Goal: Obtain resource: Download file/media

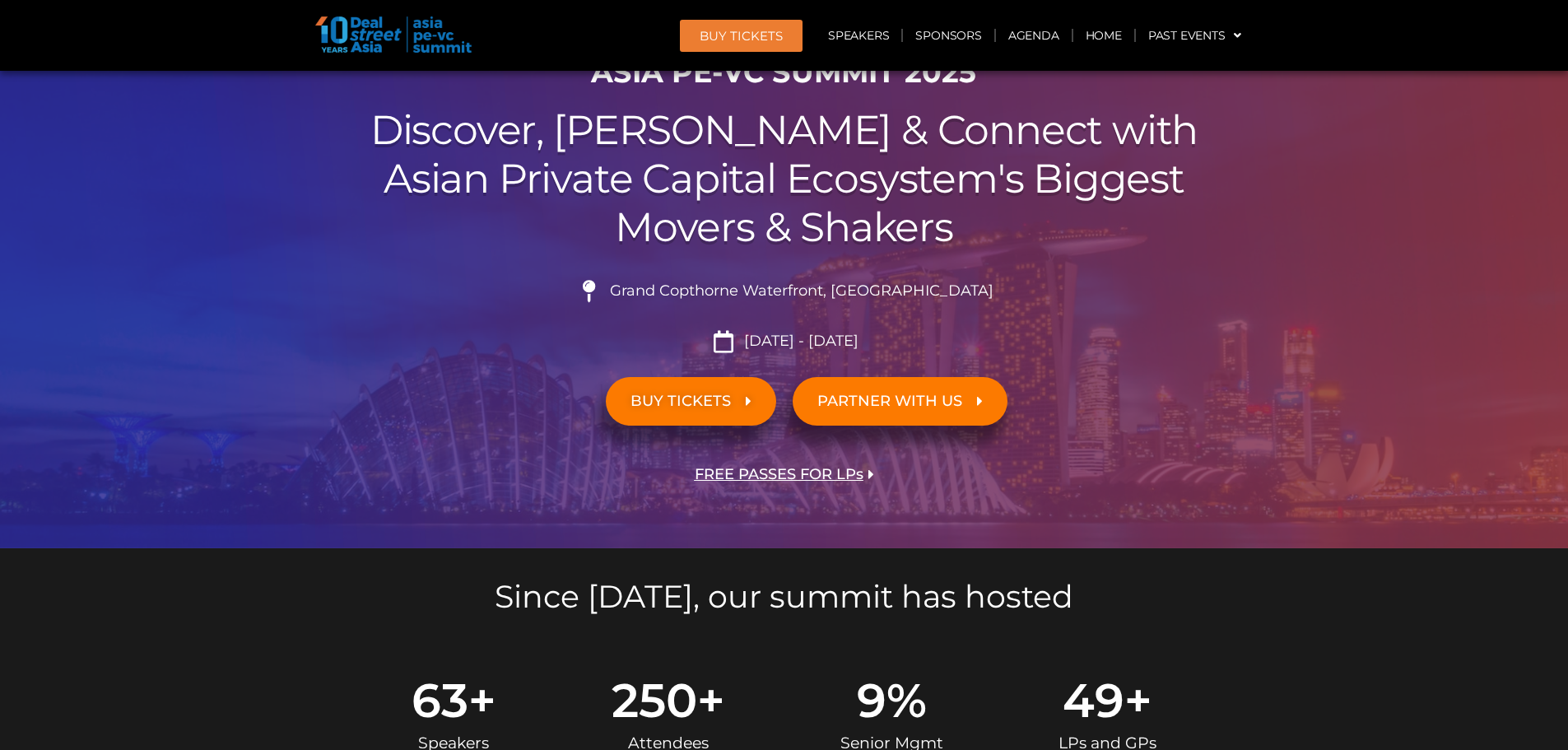
scroll to position [329, 0]
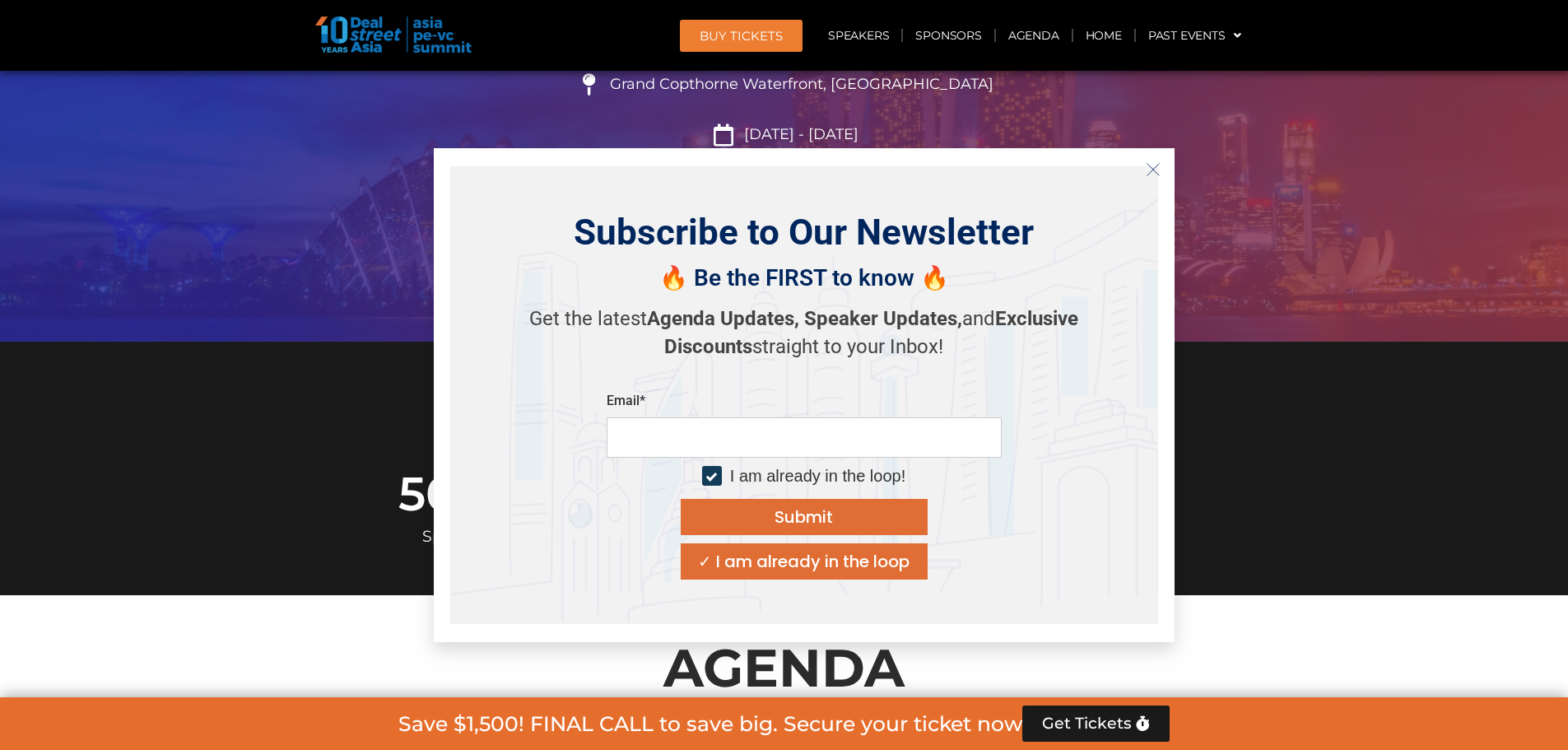
click at [1153, 168] on icon "Close" at bounding box center [1153, 170] width 15 height 15
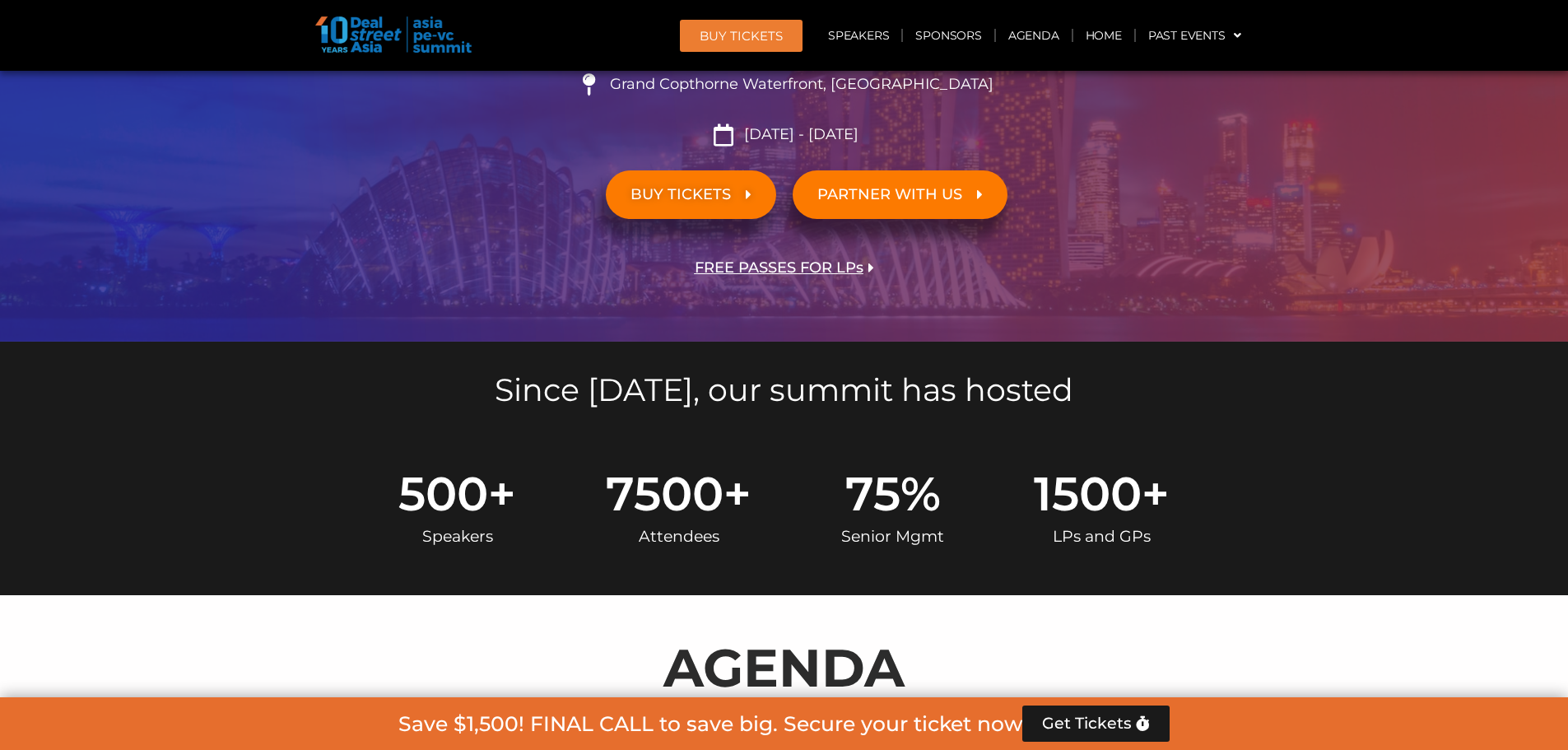
click at [1153, 168] on div "PARTNER WITH US" at bounding box center [1015, 195] width 461 height 65
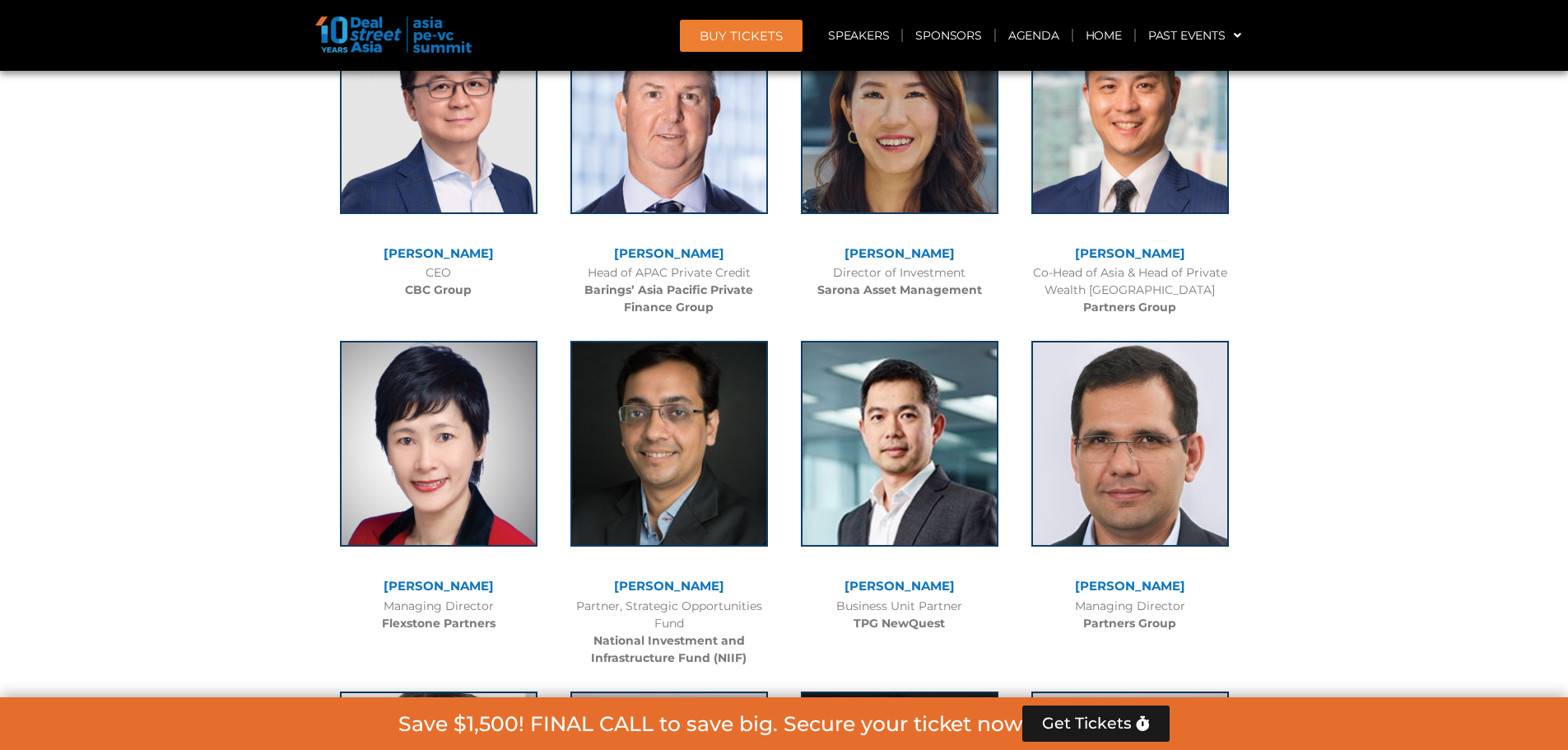
scroll to position [2963, 0]
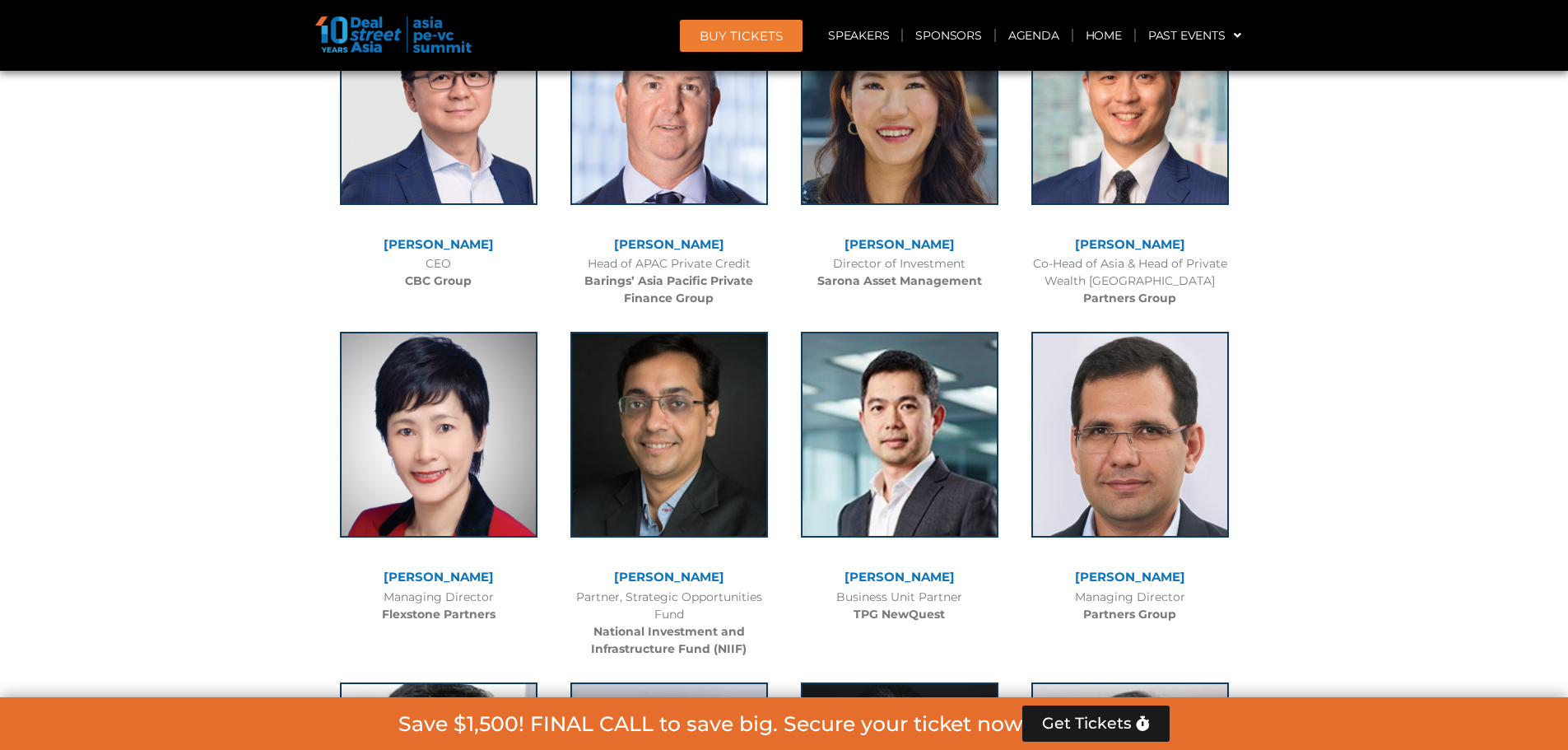
click at [898, 242] on link "[PERSON_NAME]" at bounding box center [900, 243] width 110 height 15
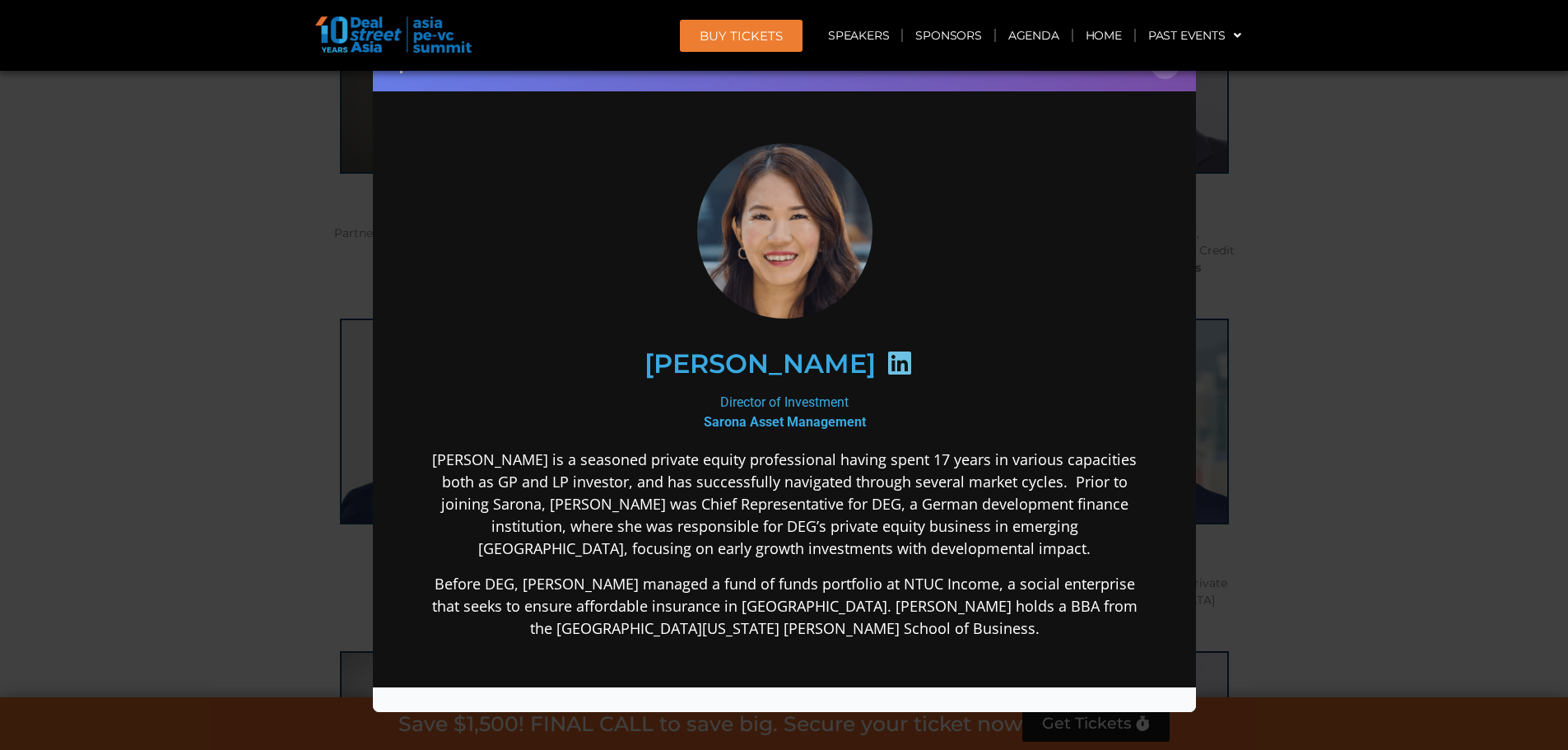
scroll to position [2634, 0]
drag, startPoint x: 1097, startPoint y: 110, endPoint x: 1113, endPoint y: 157, distance: 49.6
click at [1275, 248] on div "Speaker Profile ×" at bounding box center [784, 375] width 1568 height 750
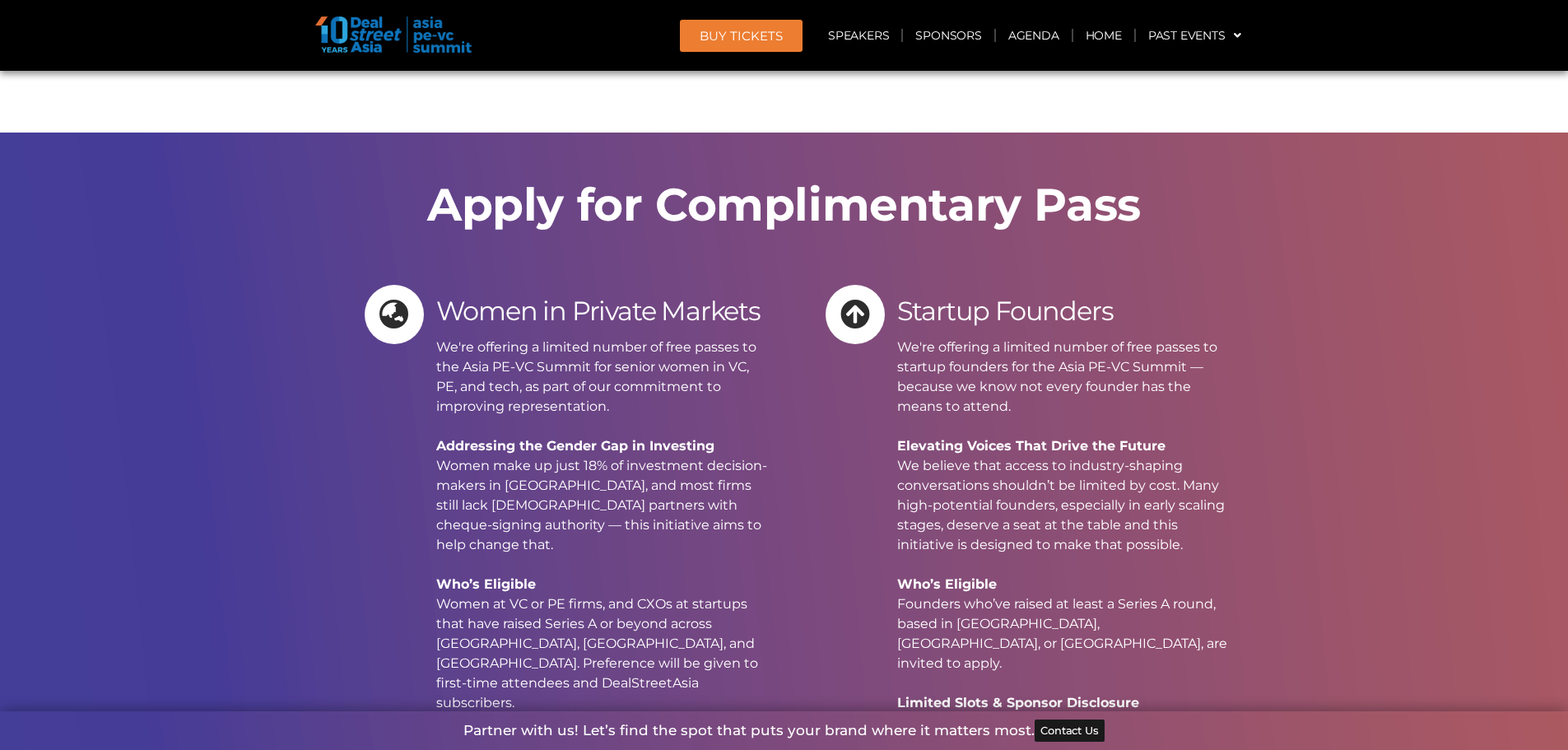
scroll to position [15884, 0]
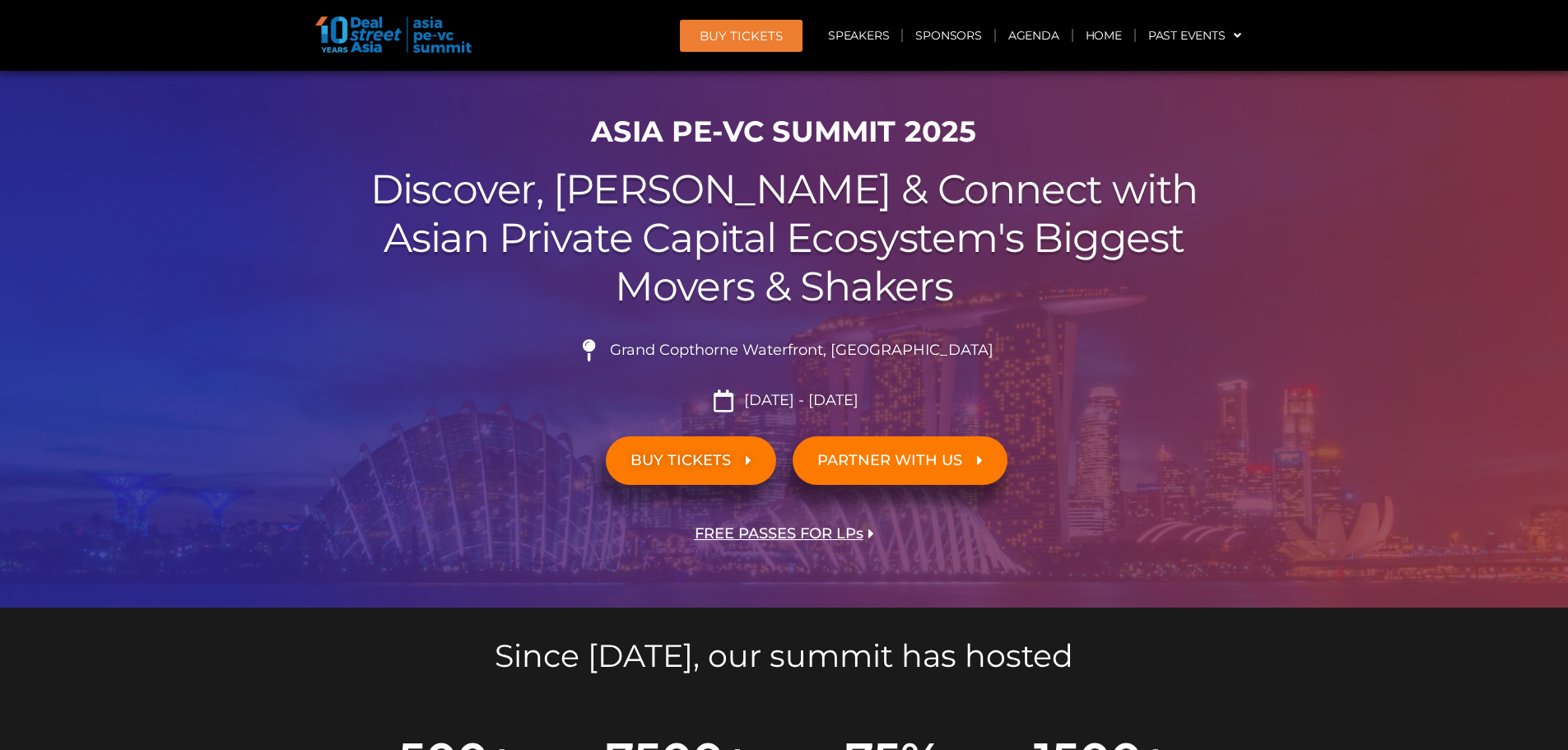
scroll to position [164, 0]
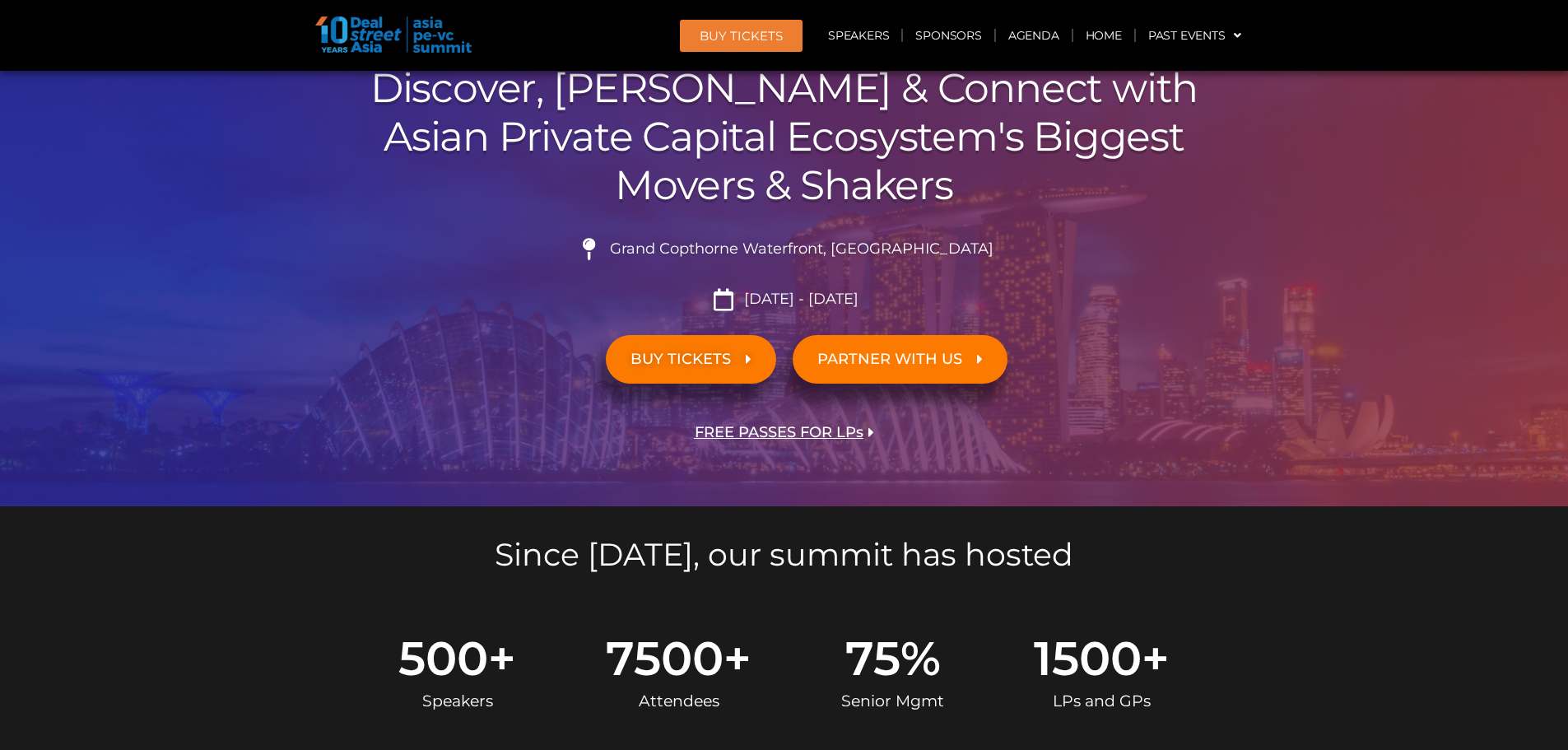
click at [761, 428] on span "FREE PASSES FOR LPs" at bounding box center [779, 433] width 168 height 15
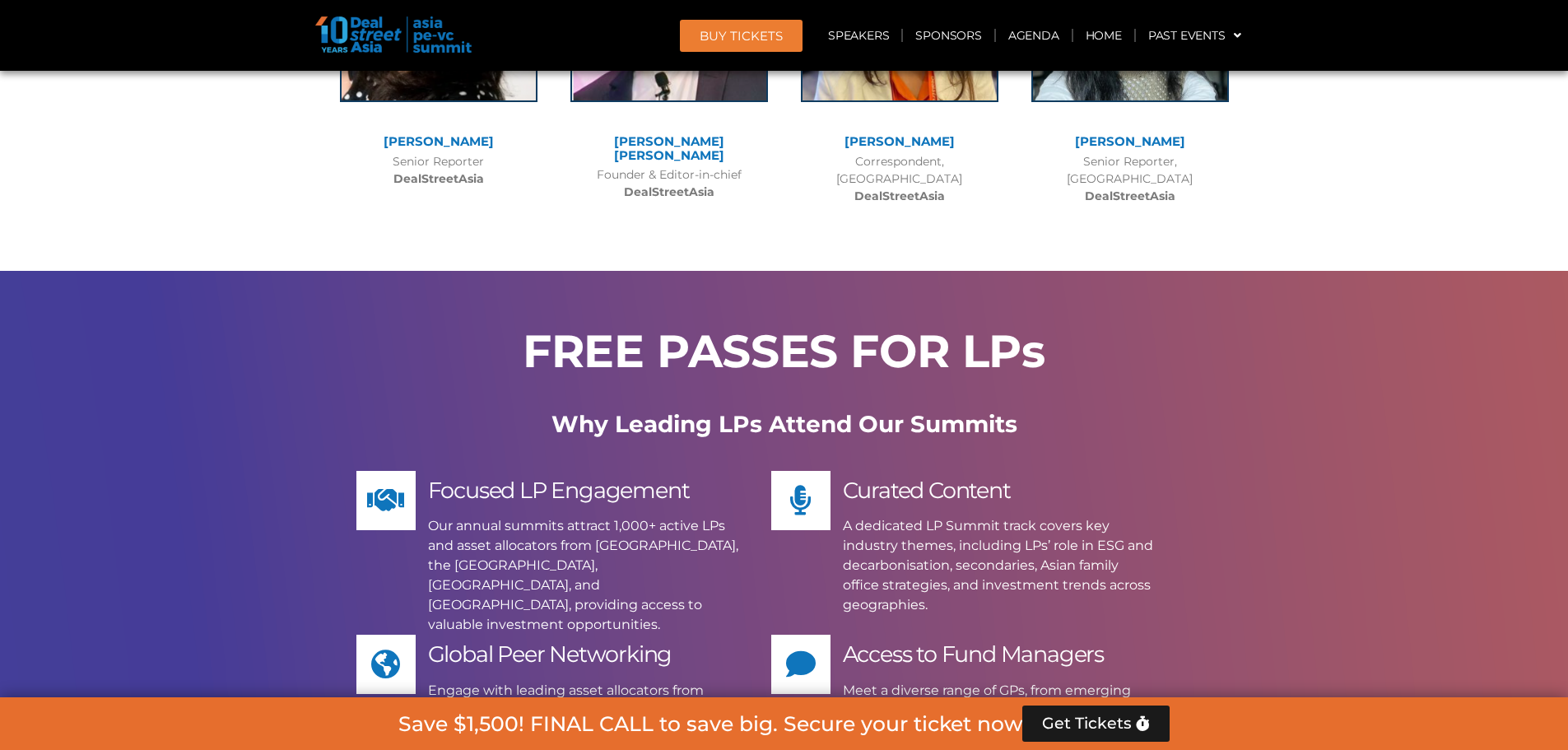
scroll to position [12456, 0]
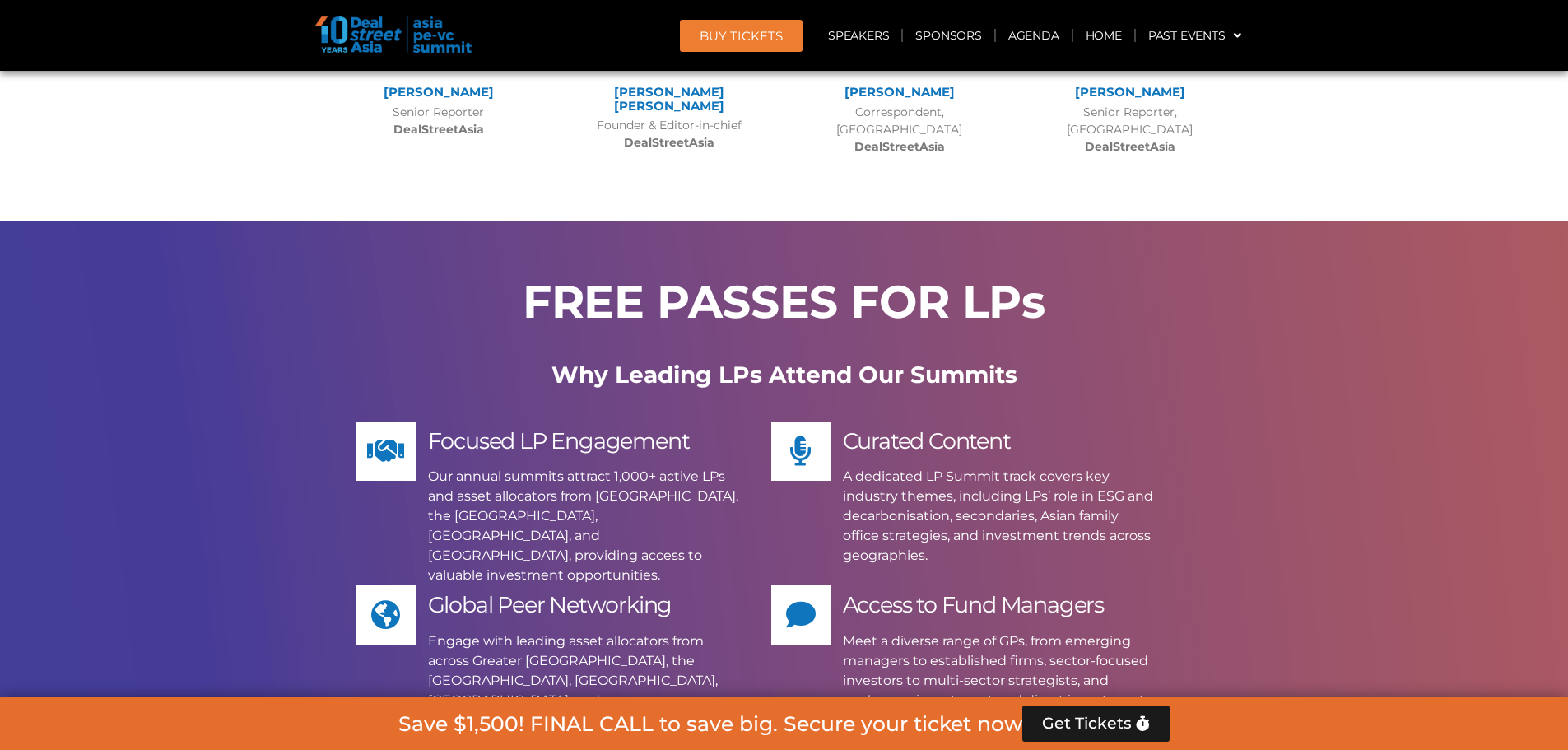
click at [1089, 713] on link "Get Tickets" at bounding box center [1095, 723] width 147 height 36
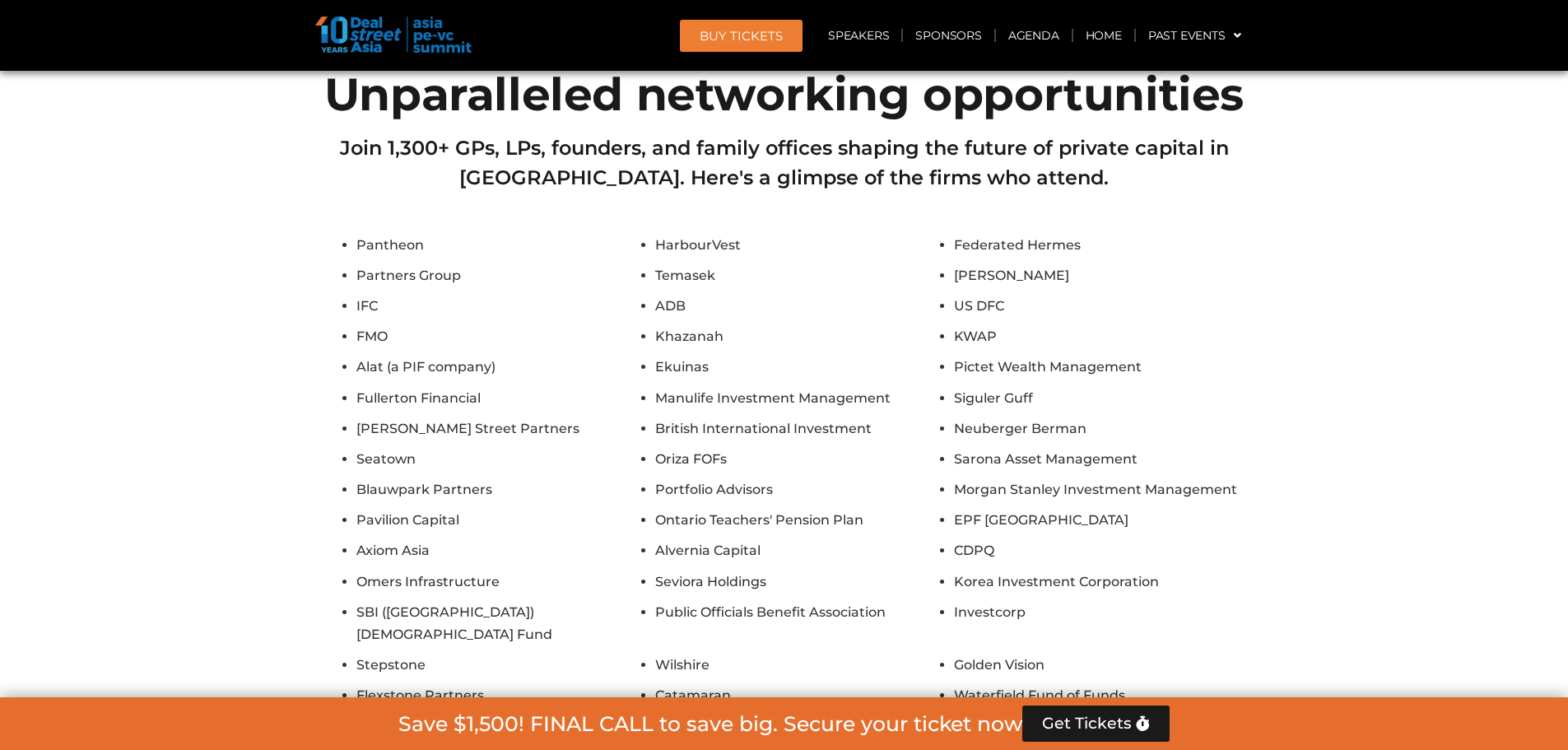
scroll to position [14312, 0]
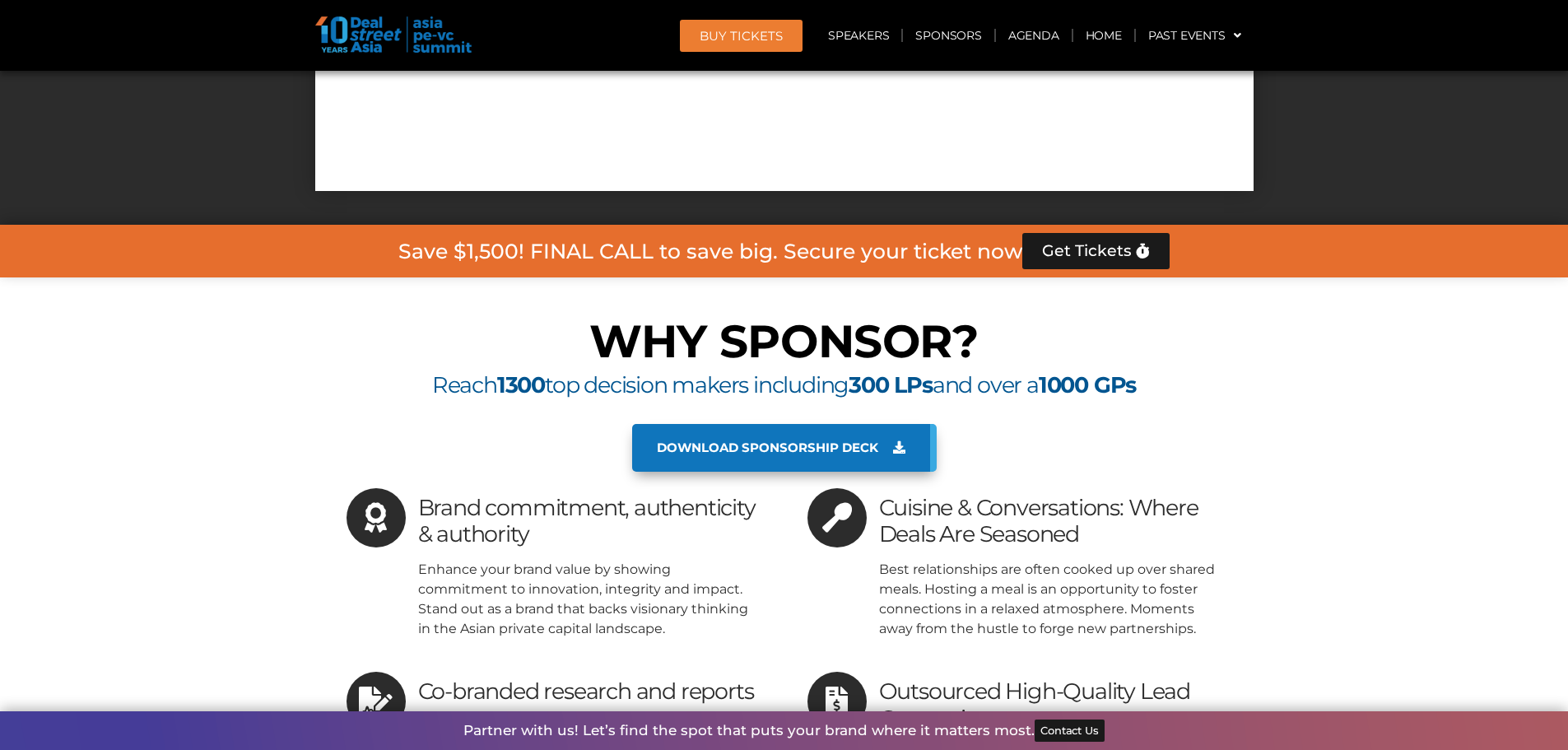
scroll to position [15253, 0]
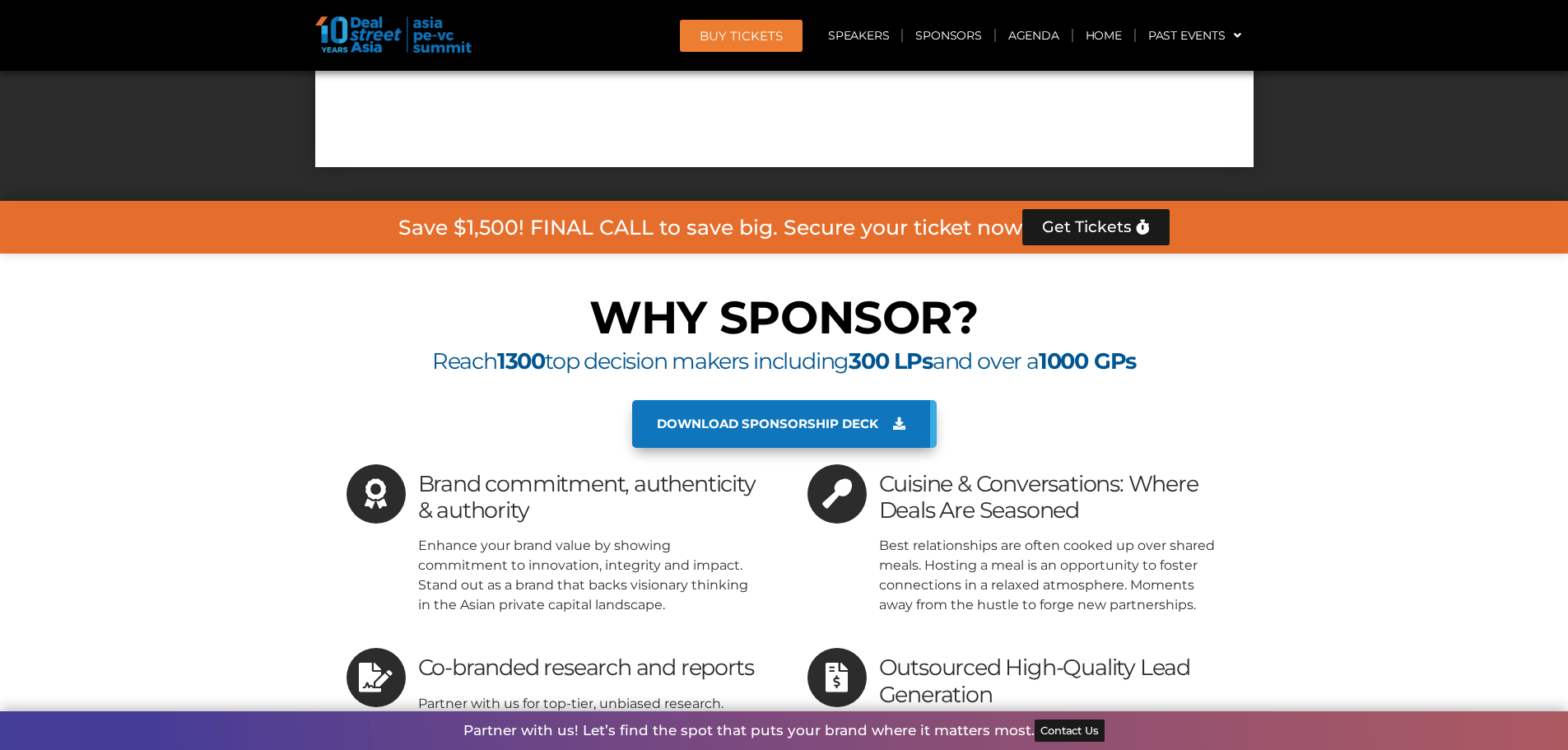
click at [805, 416] on span "Download sponsorship deck" at bounding box center [767, 424] width 222 height 15
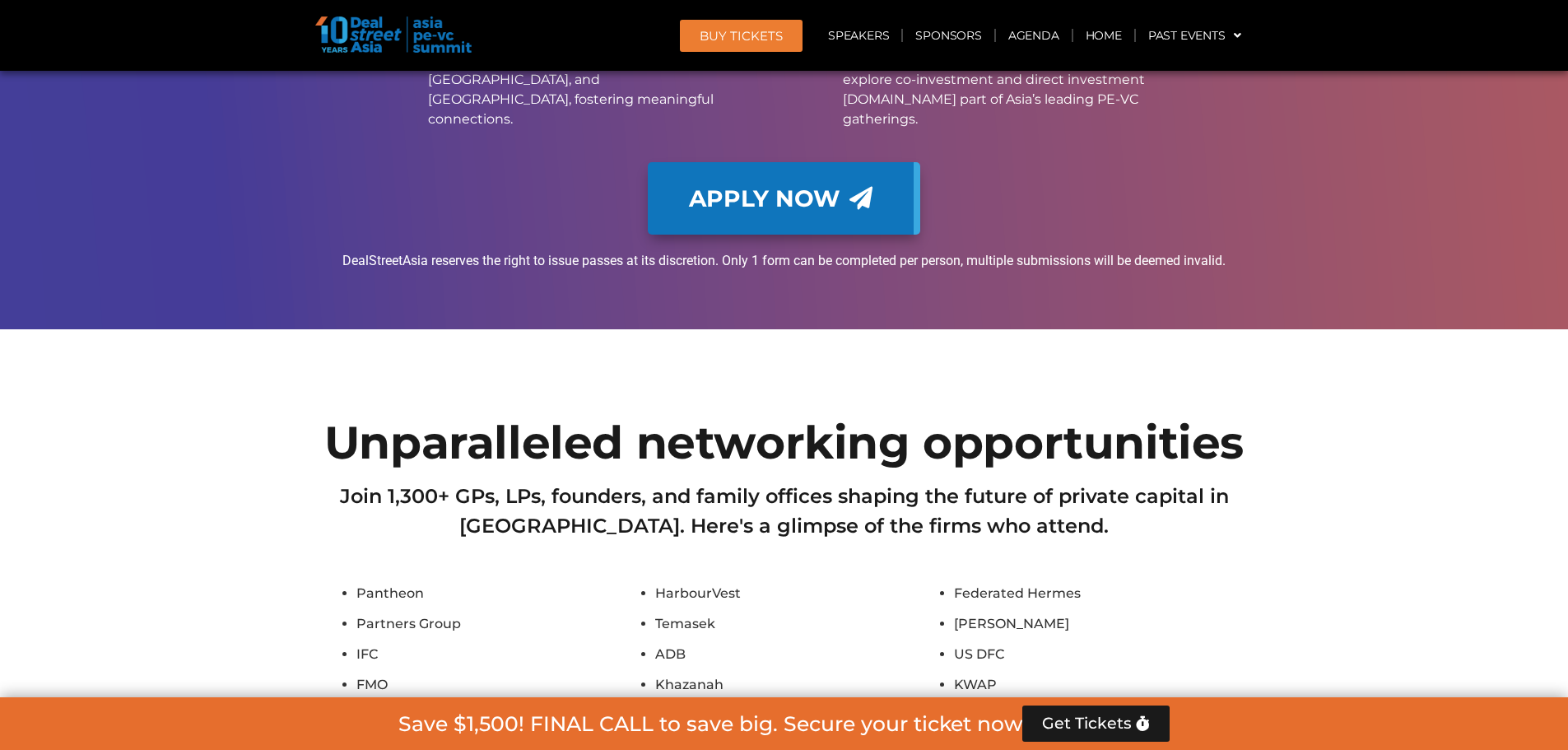
scroll to position [13278, 0]
